Goal: Find specific page/section: Find specific page/section

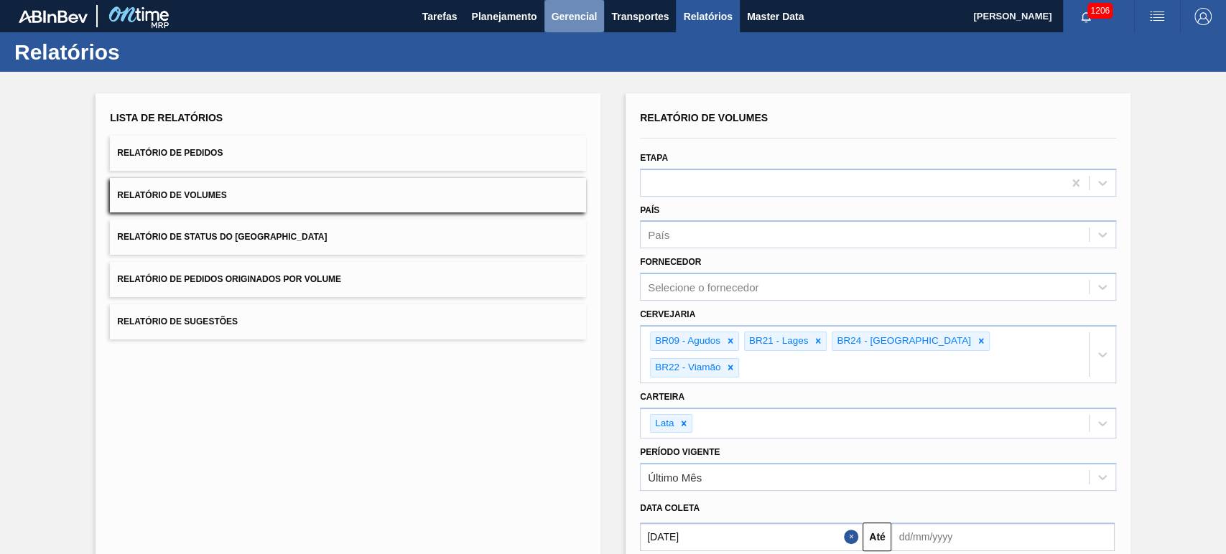
click at [576, 18] on span "Gerencial" at bounding box center [574, 16] width 46 height 17
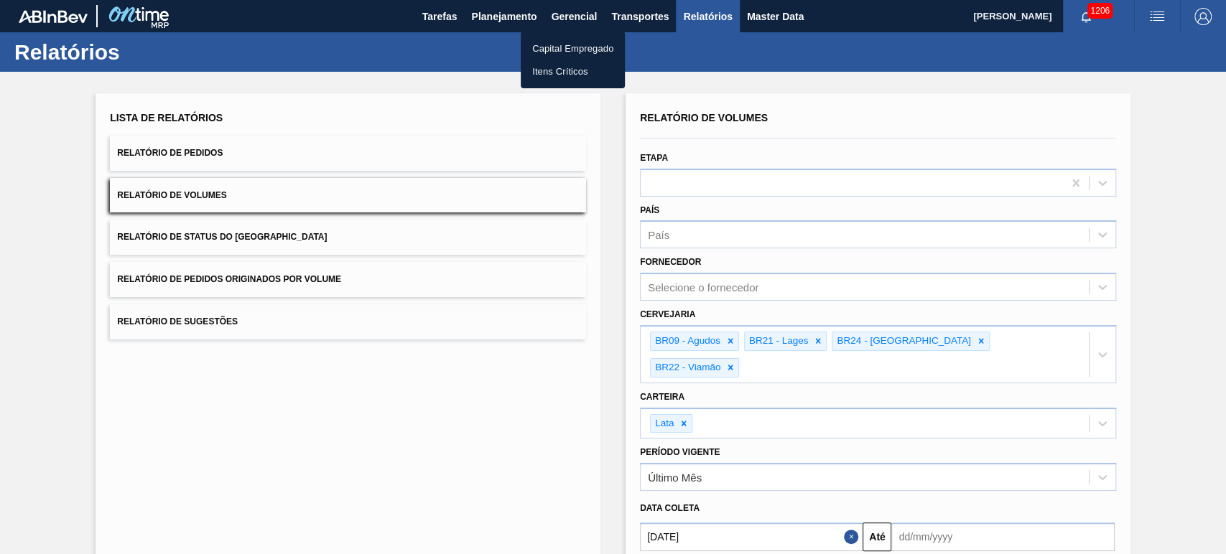
click at [620, 15] on div at bounding box center [613, 277] width 1226 height 554
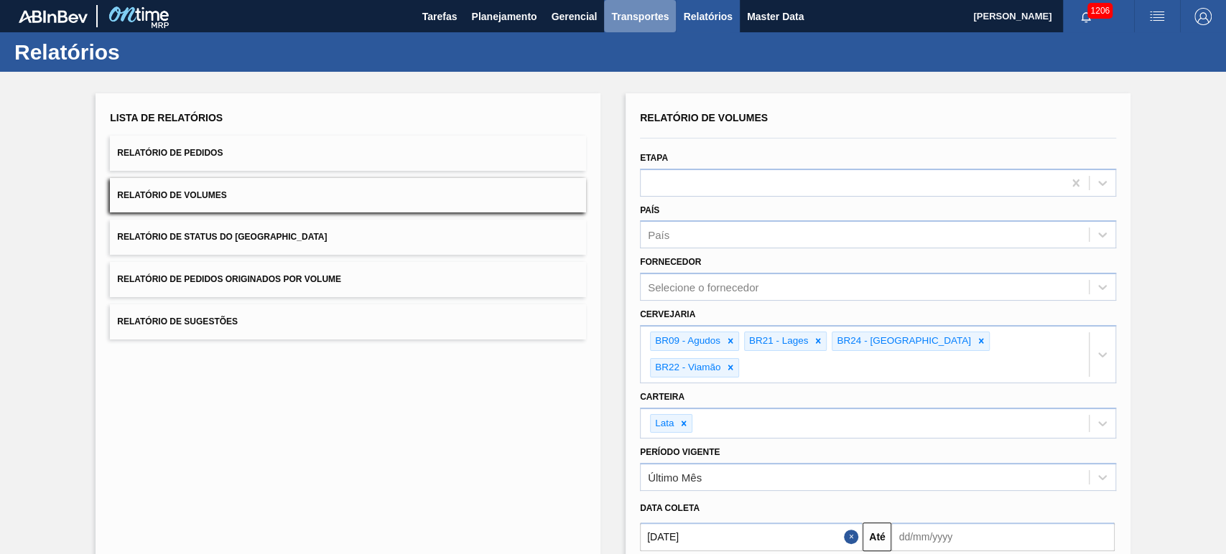
click at [642, 19] on span "Transportes" at bounding box center [639, 16] width 57 height 17
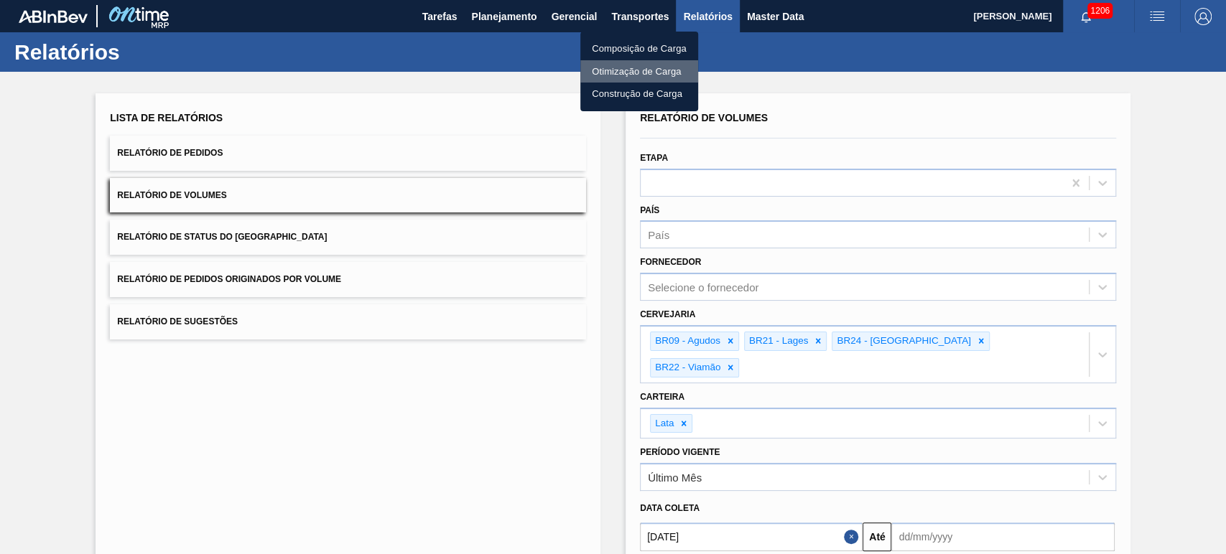
click at [636, 67] on li "Otimização de Carga" at bounding box center [639, 71] width 118 height 23
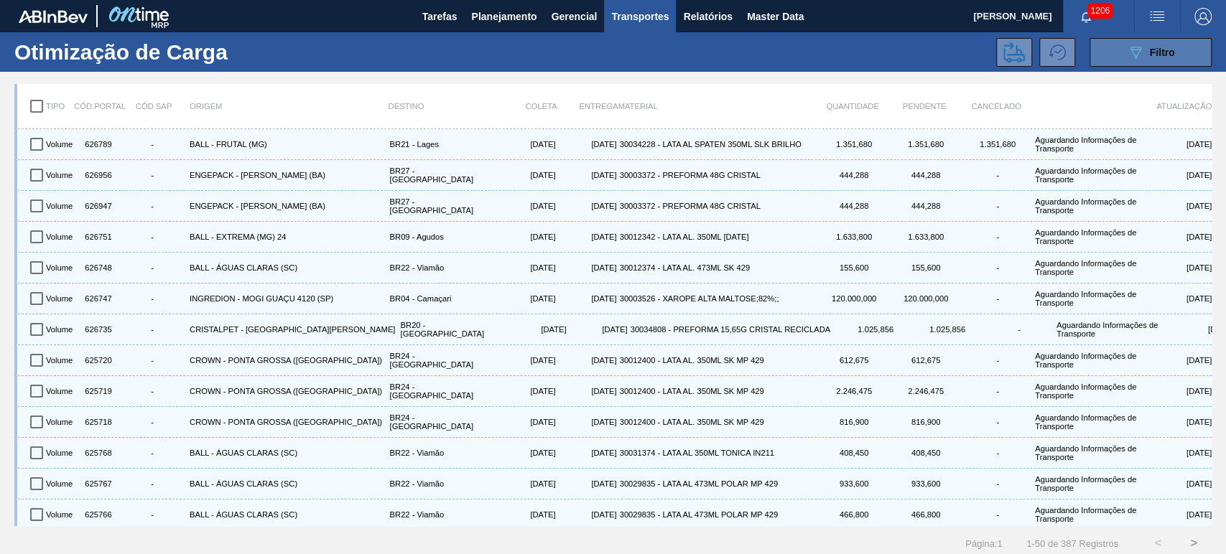
click at [1137, 64] on button "089F7B8B-B2A5-4AFE-B5C0-19BA573D28AC Filtro" at bounding box center [1150, 52] width 122 height 29
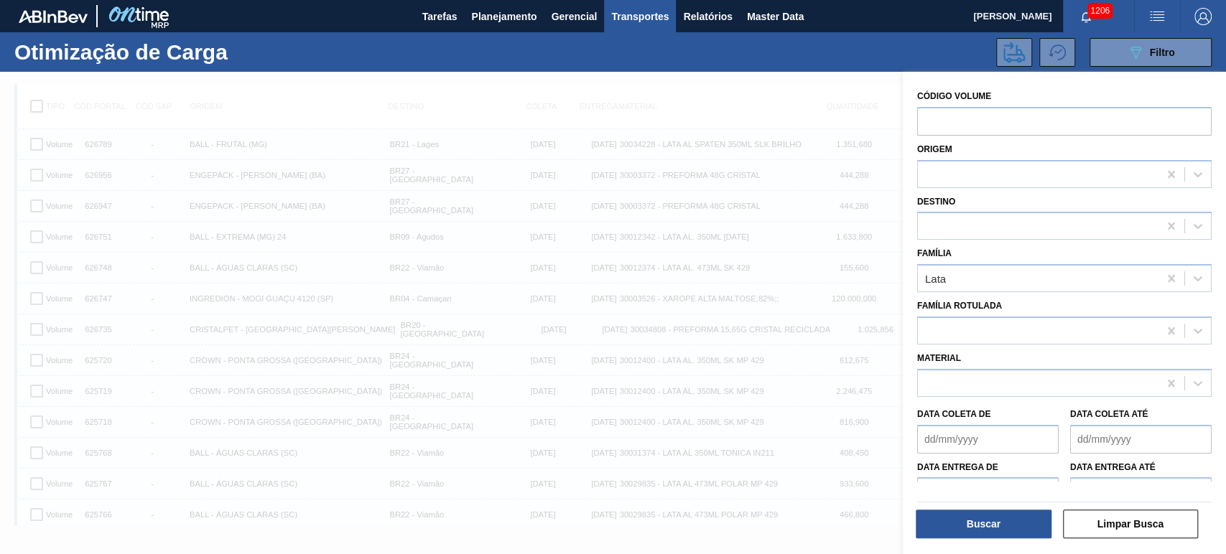
click at [817, 67] on div "Otimização de Carga 089F7B8B-B2A5-4AFE-B5C0-19BA573D28AC Filtro" at bounding box center [613, 51] width 1226 height 39
click at [1103, 74] on div "Código Volume Origem Destino Família Lata Família Rotulada Material Data coleta…" at bounding box center [1064, 315] width 323 height 486
click at [1089, 19] on icon "button" at bounding box center [1085, 16] width 11 height 11
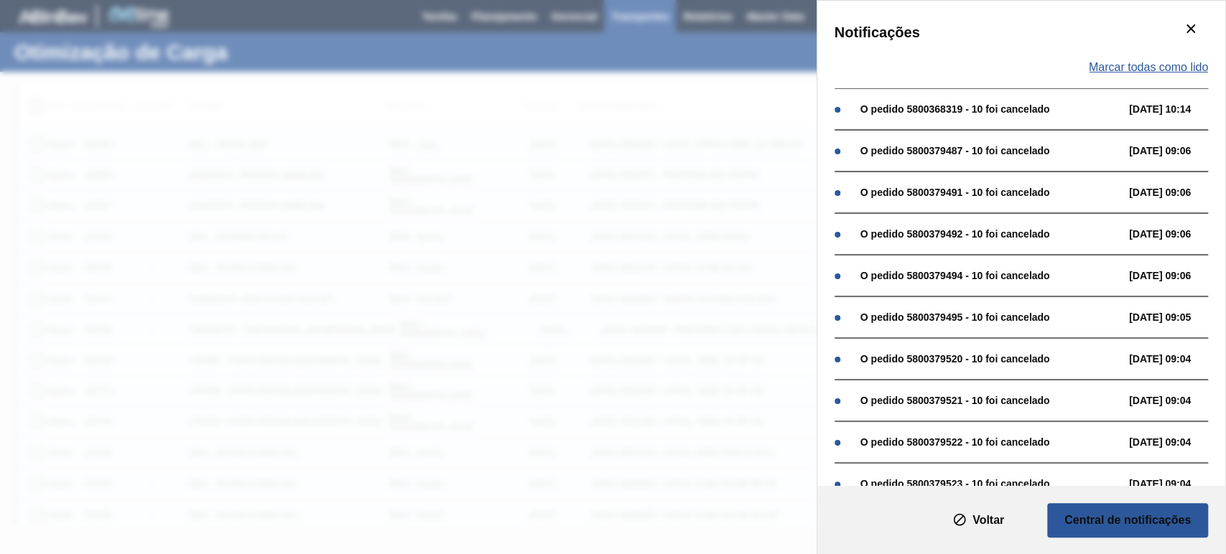
click at [1147, 73] on span "Marcar todas como lido" at bounding box center [1148, 67] width 119 height 13
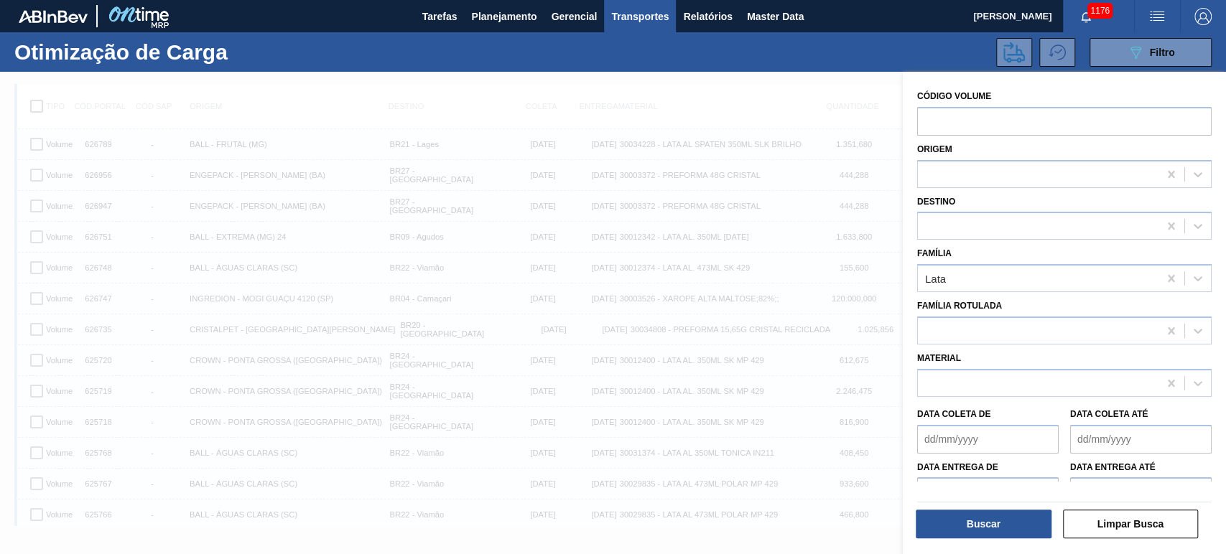
click at [829, 55] on div "089F7B8B-B2A5-4AFE-B5C0-19BA573D28AC Filtro" at bounding box center [743, 52] width 949 height 29
click at [1130, 54] on icon "089F7B8B-B2A5-4AFE-B5C0-19BA573D28AC" at bounding box center [1135, 52] width 17 height 17
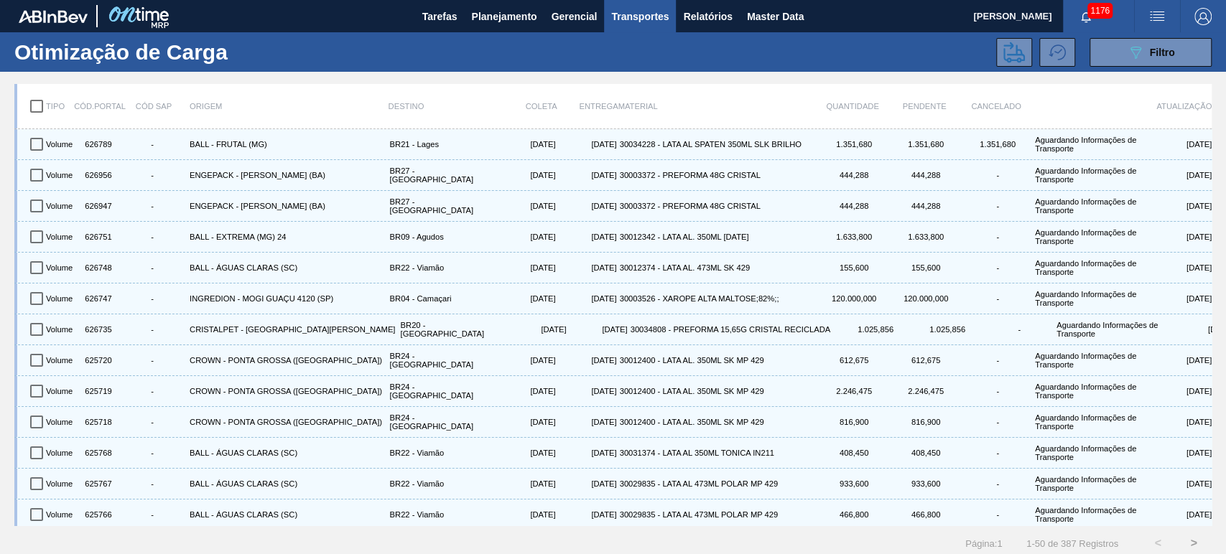
click at [931, 57] on div "089F7B8B-B2A5-4AFE-B5C0-19BA573D28AC Filtro" at bounding box center [743, 52] width 949 height 29
